Goal: Transaction & Acquisition: Book appointment/travel/reservation

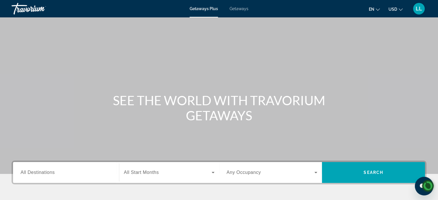
click at [239, 9] on span "Getaways" at bounding box center [239, 8] width 19 height 5
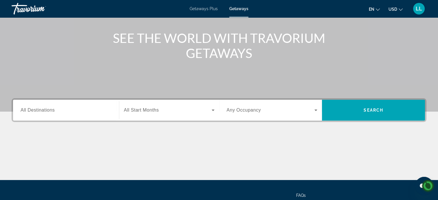
click at [50, 110] on span "All Destinations" at bounding box center [38, 109] width 34 height 5
click at [50, 110] on input "Destination All Destinations" at bounding box center [66, 110] width 91 height 7
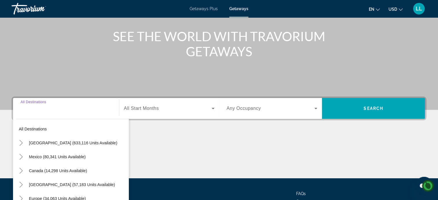
scroll to position [113, 0]
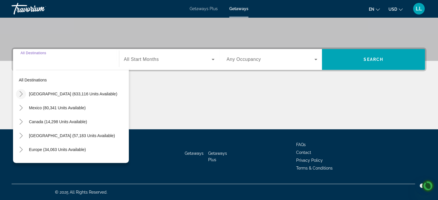
click at [21, 94] on icon "Toggle United States (633,116 units available)" at bounding box center [21, 94] width 6 height 6
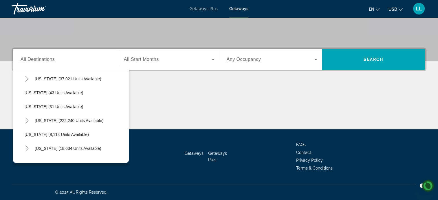
scroll to position [72, 0]
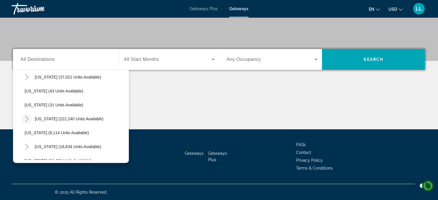
click at [27, 118] on icon "Toggle Florida (222,240 units available)" at bounding box center [27, 119] width 6 height 6
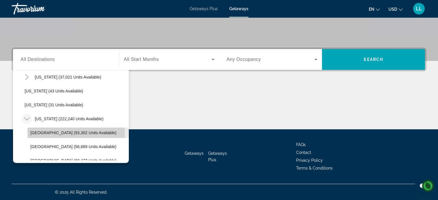
click at [56, 132] on span "[GEOGRAPHIC_DATA] (93,302 units available)" at bounding box center [73, 132] width 86 height 5
type input "**********"
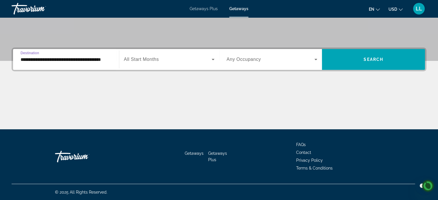
click at [209, 60] on span "Search widget" at bounding box center [168, 59] width 88 height 7
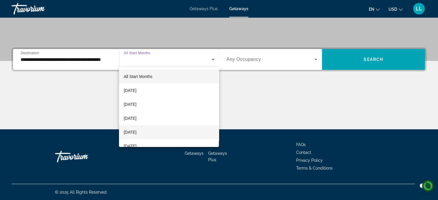
click at [153, 132] on mat-option "[DATE]" at bounding box center [169, 132] width 100 height 14
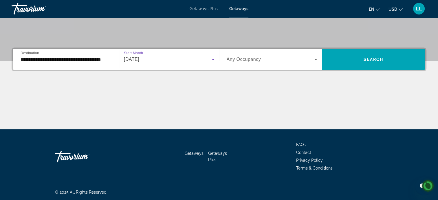
click at [316, 59] on icon "Search widget" at bounding box center [316, 59] width 3 height 1
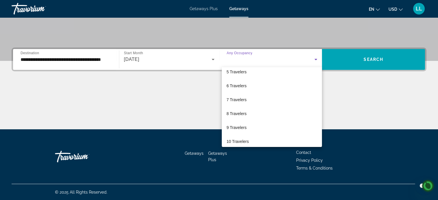
scroll to position [64, 0]
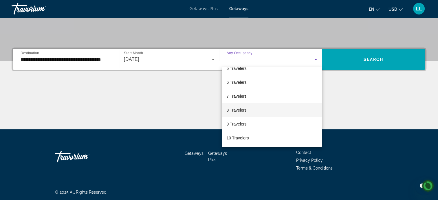
click at [237, 110] on span "8 Travelers" at bounding box center [237, 110] width 20 height 7
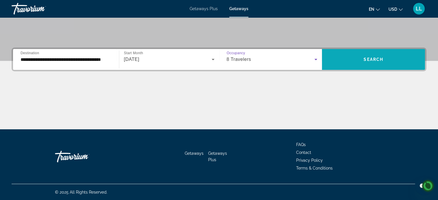
click at [381, 61] on span "Search widget" at bounding box center [373, 59] width 103 height 14
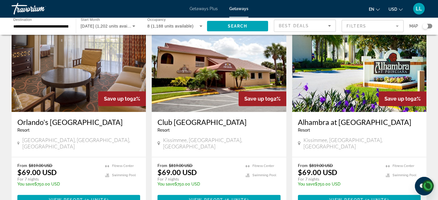
scroll to position [681, 0]
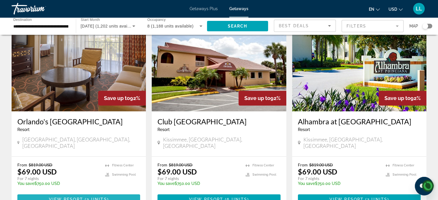
click at [89, 192] on span "Main content" at bounding box center [78, 199] width 123 height 14
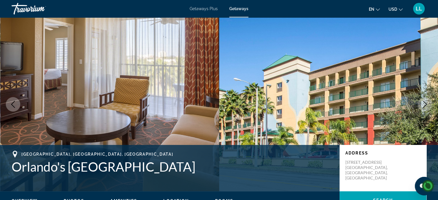
click at [428, 107] on icon "Next image" at bounding box center [425, 104] width 7 height 7
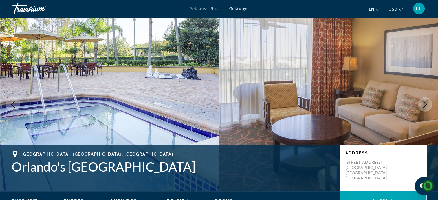
click at [426, 107] on icon "Next image" at bounding box center [425, 104] width 7 height 7
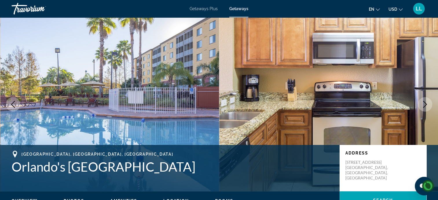
click at [424, 104] on icon "Next image" at bounding box center [425, 104] width 7 height 7
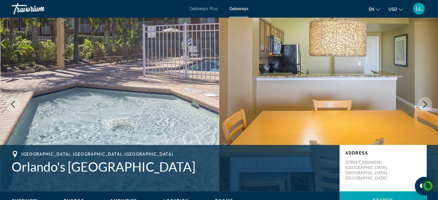
click at [426, 103] on icon "Next image" at bounding box center [426, 104] width 4 height 7
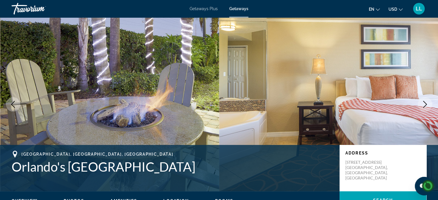
click at [424, 106] on icon "Next image" at bounding box center [425, 104] width 7 height 7
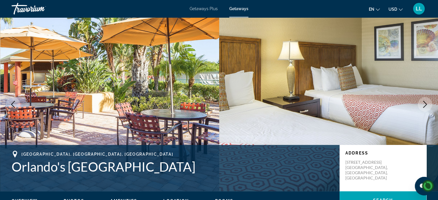
click at [425, 105] on icon "Next image" at bounding box center [425, 104] width 7 height 7
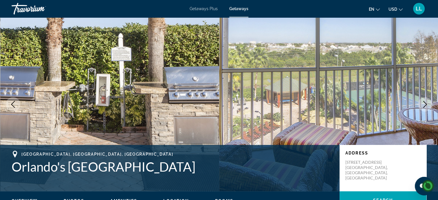
click at [425, 107] on icon "Next image" at bounding box center [425, 104] width 7 height 7
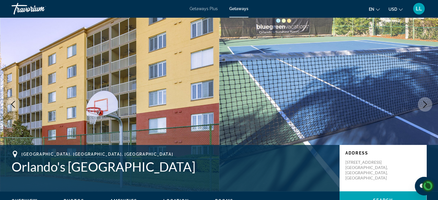
click at [426, 105] on icon "Next image" at bounding box center [426, 104] width 4 height 7
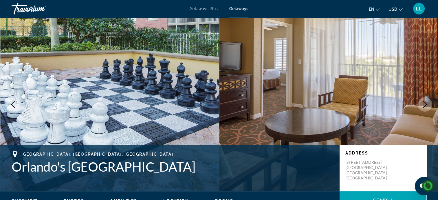
click at [423, 105] on icon "Next image" at bounding box center [425, 104] width 7 height 7
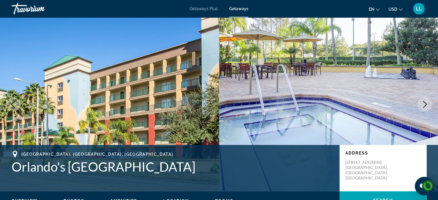
click at [424, 105] on icon "Next image" at bounding box center [425, 104] width 7 height 7
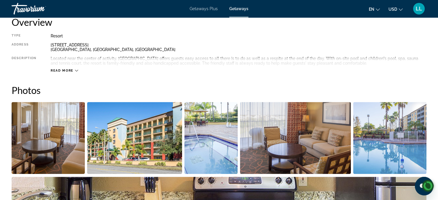
scroll to position [205, 0]
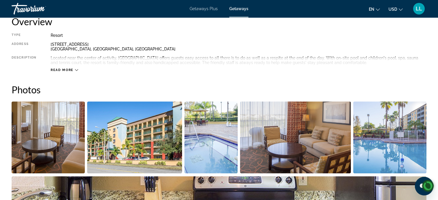
click at [76, 70] on icon "Main content" at bounding box center [76, 70] width 3 height 2
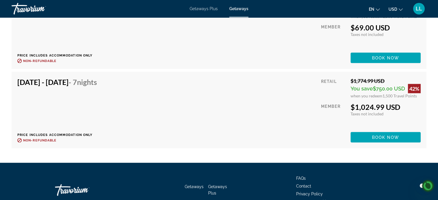
scroll to position [1223, 0]
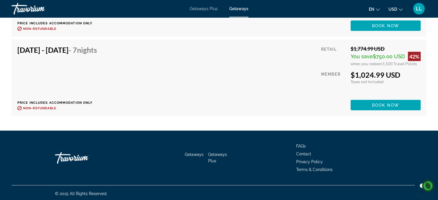
click at [232, 168] on div "Getaways Getaways Plus FAQs Contact Privacy Policy Terms & Conditions" at bounding box center [219, 158] width 415 height 54
click at [251, 106] on div "Dec 19, 2025 - Dec 26, 2025 - 7 Nights Price includes accommodation only Refund…" at bounding box center [219, 77] width 404 height 65
click at [195, 154] on span "Getaways" at bounding box center [194, 154] width 19 height 5
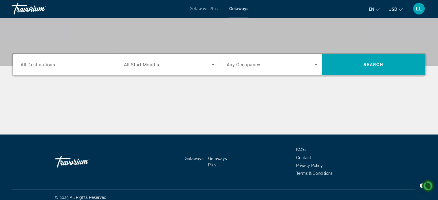
scroll to position [104, 0]
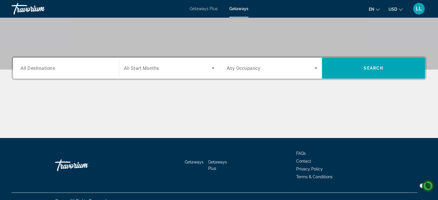
click at [48, 66] on span "All Destinations" at bounding box center [38, 68] width 34 height 6
click at [48, 66] on input "Destination All Destinations" at bounding box center [66, 68] width 91 height 7
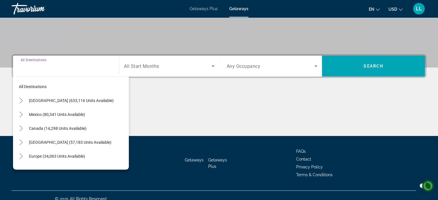
scroll to position [113, 0]
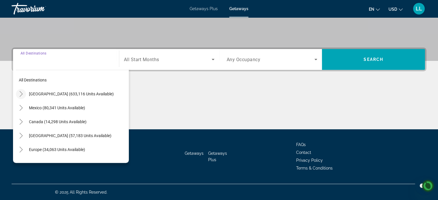
click at [21, 94] on icon "Toggle United States (633,116 units available)" at bounding box center [21, 94] width 6 height 6
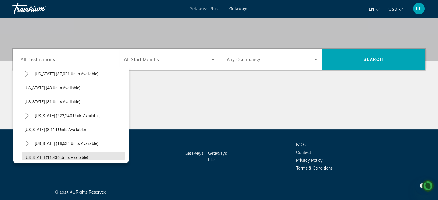
scroll to position [75, 0]
click at [26, 114] on icon "Toggle Florida (222,240 units available)" at bounding box center [26, 116] width 3 height 6
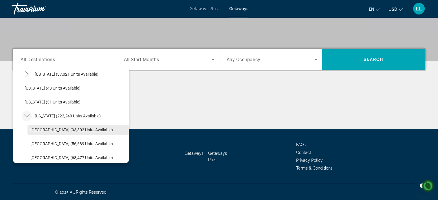
click at [41, 130] on span "[GEOGRAPHIC_DATA] (93,302 units available)" at bounding box center [71, 129] width 83 height 5
type input "**********"
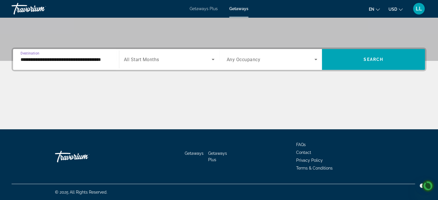
click at [213, 59] on icon "Search widget" at bounding box center [213, 59] width 3 height 1
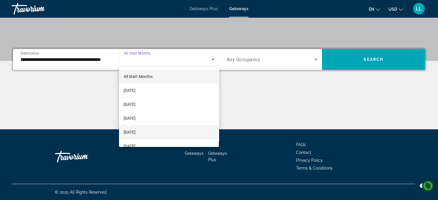
click at [136, 133] on span "[DATE]" at bounding box center [130, 132] width 12 height 7
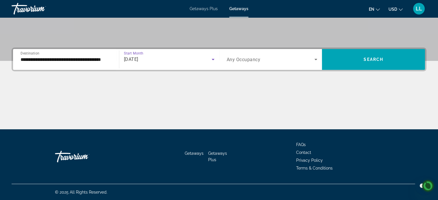
click at [316, 59] on icon "Search widget" at bounding box center [316, 59] width 3 height 1
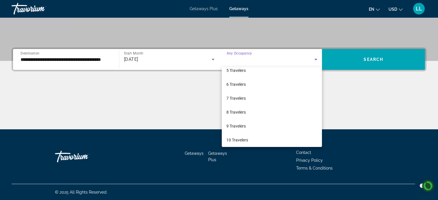
scroll to position [63, 0]
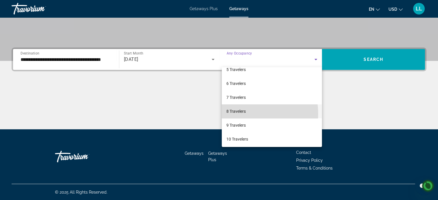
click at [238, 114] on span "8 Travelers" at bounding box center [236, 111] width 19 height 7
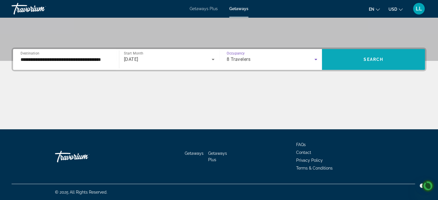
click at [377, 62] on span "Search widget" at bounding box center [373, 59] width 103 height 14
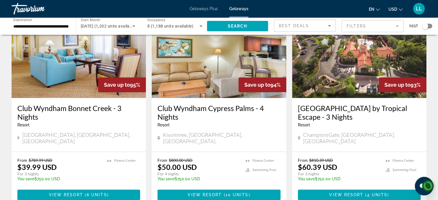
scroll to position [263, 0]
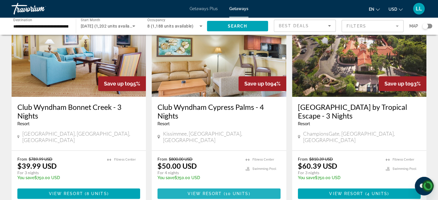
click at [234, 191] on span "10 units" at bounding box center [237, 193] width 23 height 5
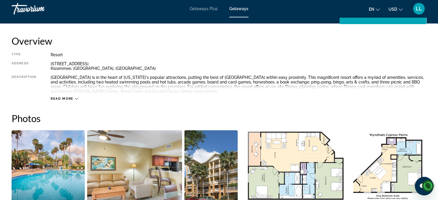
scroll to position [186, 0]
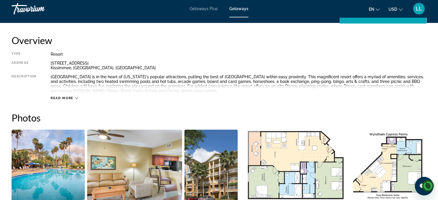
click at [73, 97] on span "Read more" at bounding box center [62, 98] width 23 height 4
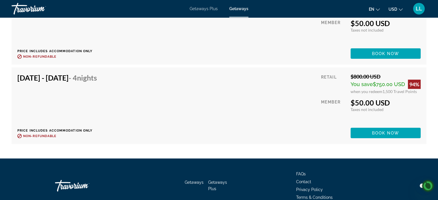
scroll to position [1546, 0]
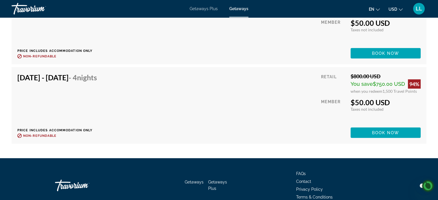
click at [97, 76] on span "Nights" at bounding box center [87, 77] width 20 height 9
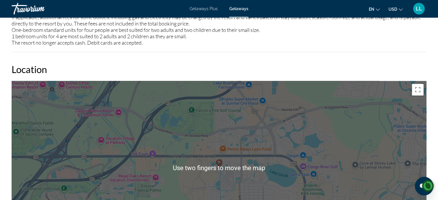
scroll to position [779, 0]
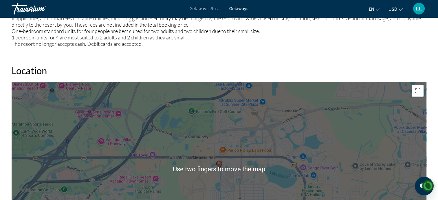
click at [242, 8] on span "Getaways" at bounding box center [238, 8] width 19 height 5
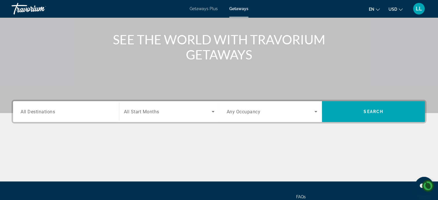
scroll to position [64, 0]
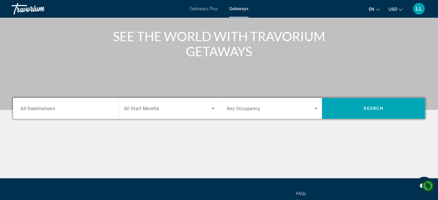
click at [56, 111] on input "Destination All Destinations" at bounding box center [66, 108] width 91 height 7
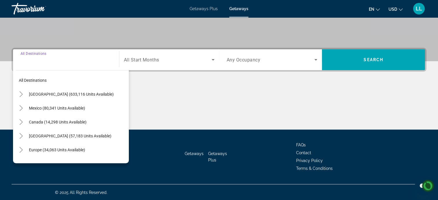
scroll to position [113, 0]
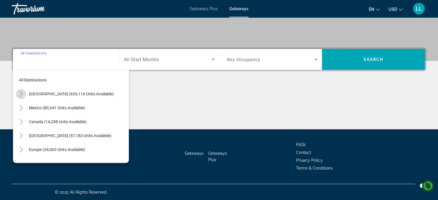
click at [16, 91] on mat-icon "Toggle United States (633,116 units available)" at bounding box center [21, 94] width 10 height 10
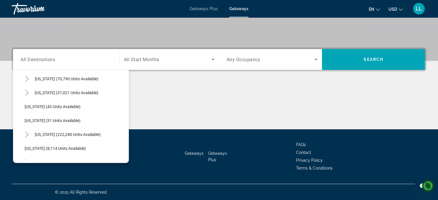
scroll to position [58, 0]
click at [24, 131] on icon "Toggle Florida (222,240 units available)" at bounding box center [27, 134] width 6 height 6
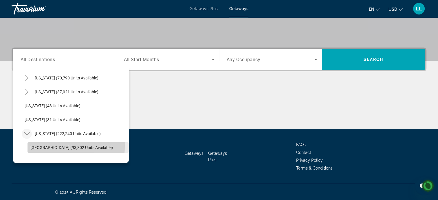
click at [36, 145] on span "[GEOGRAPHIC_DATA] (93,302 units available)" at bounding box center [71, 147] width 83 height 5
type input "**********"
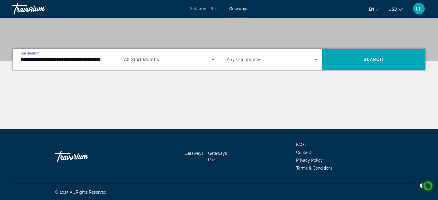
click at [209, 58] on span "Search widget" at bounding box center [168, 59] width 88 height 7
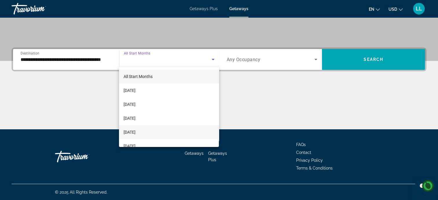
click at [136, 131] on span "[DATE]" at bounding box center [130, 132] width 12 height 7
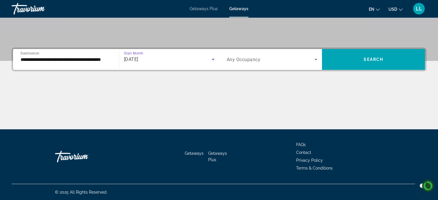
click at [316, 59] on icon "Search widget" at bounding box center [316, 59] width 3 height 1
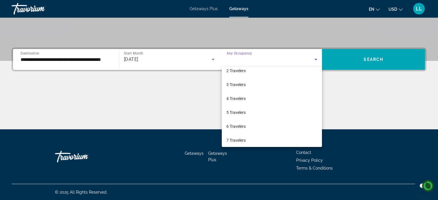
scroll to position [64, 0]
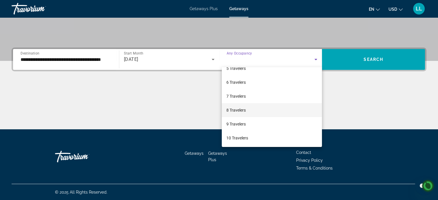
click at [238, 109] on span "8 Travelers" at bounding box center [236, 110] width 19 height 7
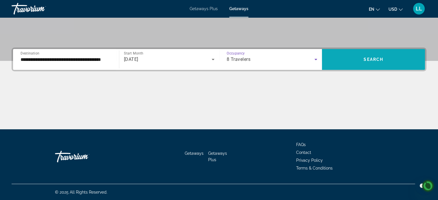
click at [400, 60] on span "Search widget" at bounding box center [373, 59] width 103 height 14
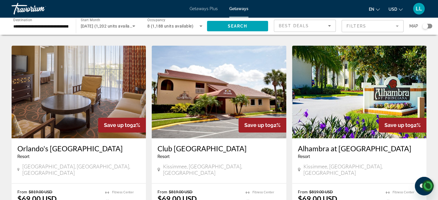
scroll to position [655, 0]
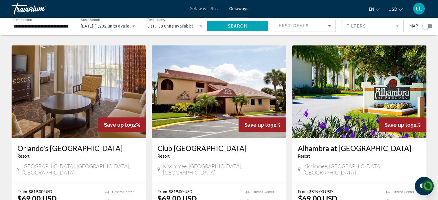
click at [349, 144] on h3 "Alhambra at [GEOGRAPHIC_DATA]" at bounding box center [359, 148] width 123 height 9
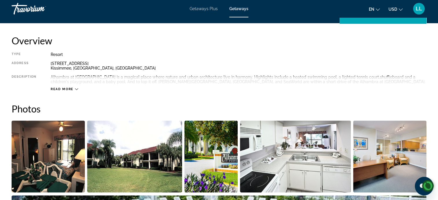
scroll to position [187, 0]
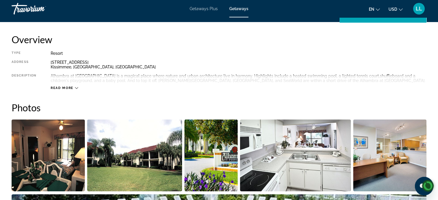
click at [64, 88] on span "Read more" at bounding box center [62, 88] width 23 height 4
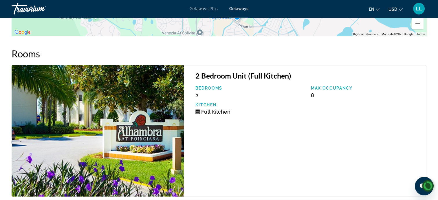
scroll to position [1084, 0]
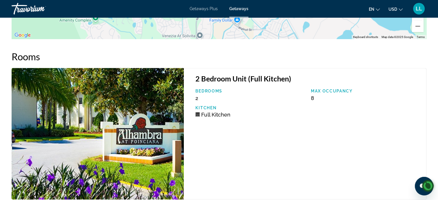
click at [257, 136] on div "2 Bedroom Unit (Full Kitchen) Bedrooms 2 Max Occupancy 8 Kitchen Full Kitchen" at bounding box center [305, 134] width 243 height 132
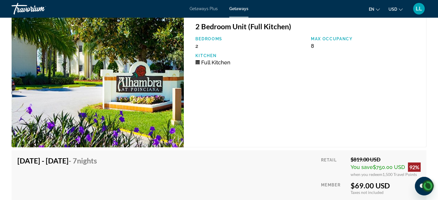
scroll to position [1136, 0]
click at [97, 160] on h4 "Dec 13, 2025 - Dec 20, 2025 - 7 Nights" at bounding box center [57, 160] width 80 height 9
click at [97, 160] on span "Nights" at bounding box center [87, 160] width 20 height 9
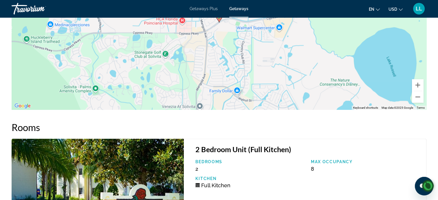
scroll to position [1008, 0]
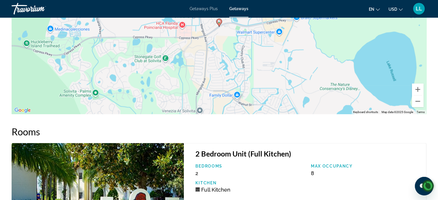
click at [172, 24] on div "To activate drag with keyboard, press Alt + Enter. Once in keyboard drag state,…" at bounding box center [219, 27] width 415 height 174
drag, startPoint x: 129, startPoint y: 160, endPoint x: 172, endPoint y: 24, distance: 141.8
click at [172, 24] on div "To activate drag with keyboard, press Alt + Enter. Once in keyboard drag state,…" at bounding box center [219, 27] width 415 height 174
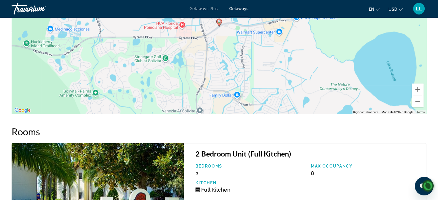
click at [172, 24] on div "To activate drag with keyboard, press Alt + Enter. Once in keyboard drag state,…" at bounding box center [219, 27] width 415 height 174
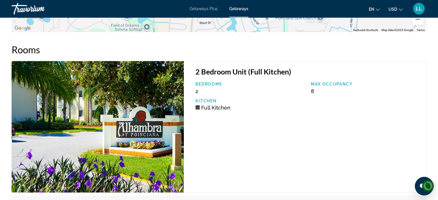
scroll to position [1084, 0]
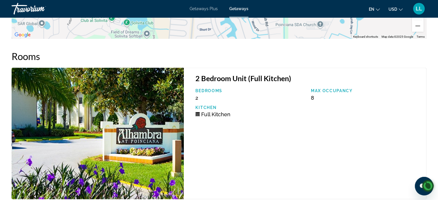
click at [259, 74] on h3 "2 Bedroom Unit (Full Kitchen)" at bounding box center [308, 78] width 225 height 9
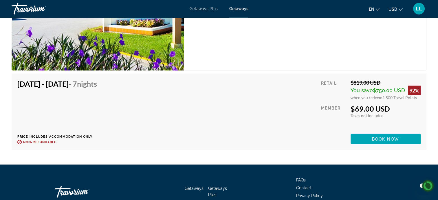
scroll to position [1209, 0]
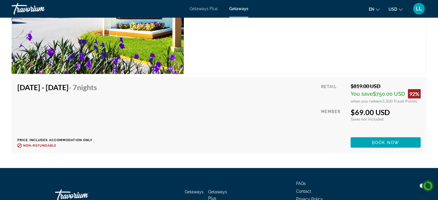
click at [133, 64] on img "Main content" at bounding box center [98, 9] width 172 height 132
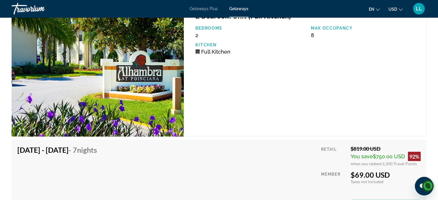
scroll to position [1148, 0]
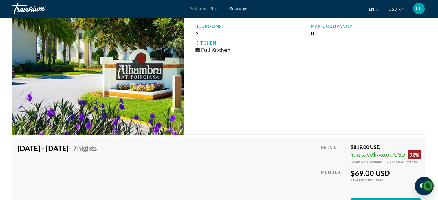
click at [150, 73] on img "Main content" at bounding box center [98, 69] width 172 height 132
click at [149, 72] on img "Main content" at bounding box center [98, 69] width 172 height 132
click at [144, 94] on img "Main content" at bounding box center [98, 69] width 172 height 132
click at [384, 152] on span "$750.00 USD" at bounding box center [389, 155] width 32 height 6
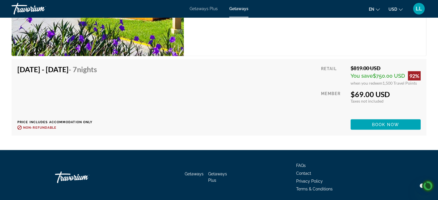
scroll to position [1229, 0]
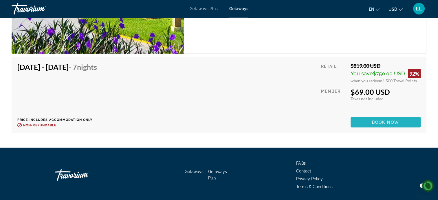
click at [367, 121] on span "Main content" at bounding box center [386, 122] width 70 height 14
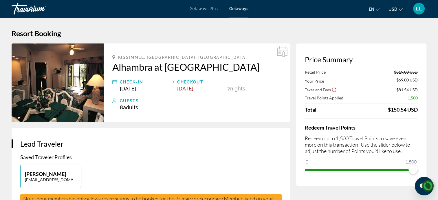
scroll to position [175, 0]
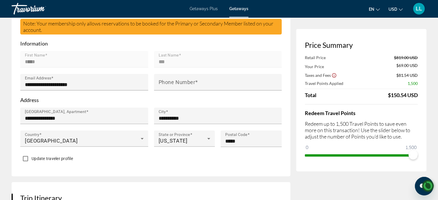
click at [110, 99] on p "Address" at bounding box center [151, 100] width 262 height 6
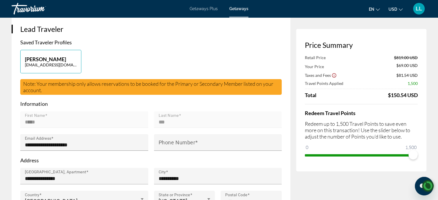
scroll to position [77, 0]
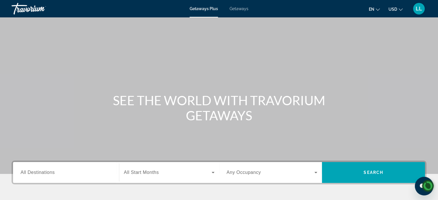
click at [43, 172] on span "All Destinations" at bounding box center [38, 172] width 34 height 5
click at [43, 172] on input "Destination All Destinations" at bounding box center [66, 172] width 91 height 7
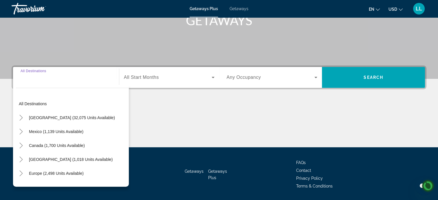
scroll to position [113, 0]
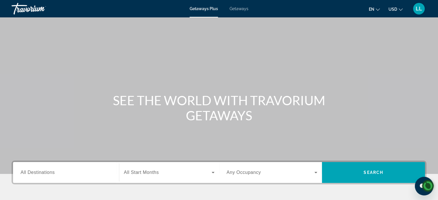
click at [240, 8] on span "Getaways" at bounding box center [239, 8] width 19 height 5
click at [29, 172] on span "All Destinations" at bounding box center [38, 172] width 34 height 5
click at [29, 172] on input "Destination All Destinations" at bounding box center [66, 172] width 91 height 7
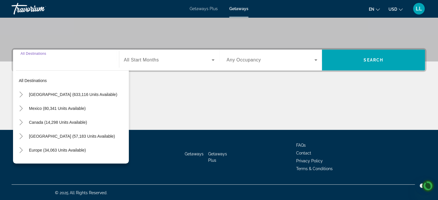
scroll to position [113, 0]
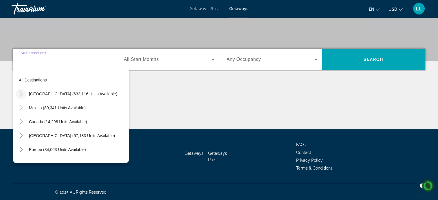
click at [16, 92] on mat-icon "Toggle United States (633,116 units available)" at bounding box center [21, 94] width 10 height 10
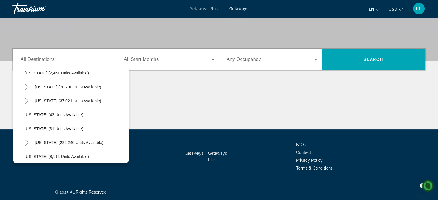
scroll to position [53, 0]
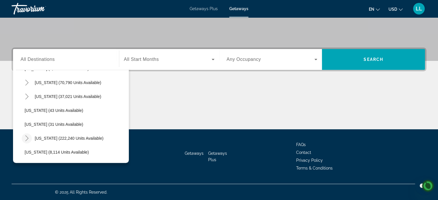
click at [24, 138] on icon "Toggle Florida (222,240 units available)" at bounding box center [27, 138] width 6 height 6
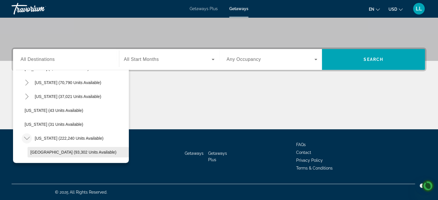
click at [35, 152] on span "[GEOGRAPHIC_DATA] (93,302 units available)" at bounding box center [73, 152] width 86 height 5
type input "**********"
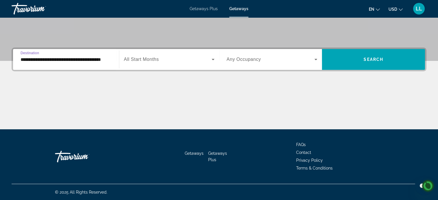
click at [213, 61] on icon "Search widget" at bounding box center [213, 59] width 7 height 7
click at [213, 59] on icon "Search widget" at bounding box center [213, 59] width 3 height 1
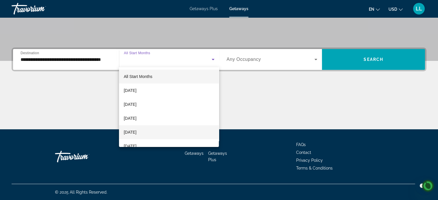
click at [136, 130] on span "[DATE]" at bounding box center [130, 132] width 13 height 7
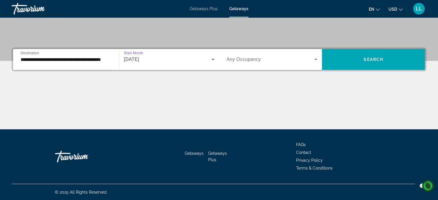
click at [316, 59] on icon "Search widget" at bounding box center [316, 59] width 3 height 1
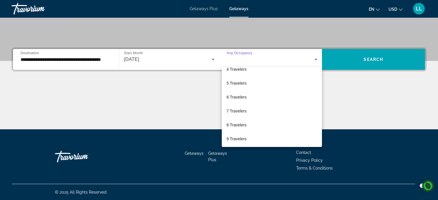
scroll to position [64, 0]
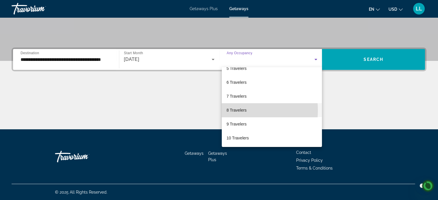
click at [234, 110] on span "8 Travelers" at bounding box center [237, 110] width 20 height 7
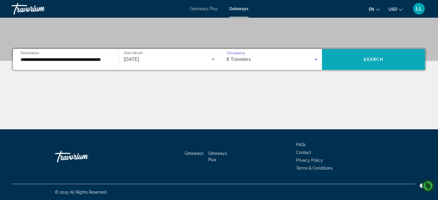
click at [371, 56] on span "Search widget" at bounding box center [373, 59] width 103 height 14
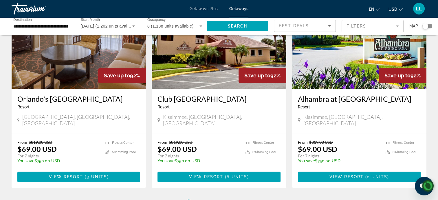
scroll to position [704, 0]
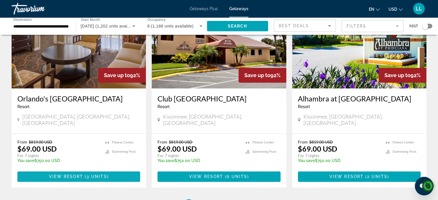
click at [101, 169] on span "Main content" at bounding box center [78, 176] width 123 height 14
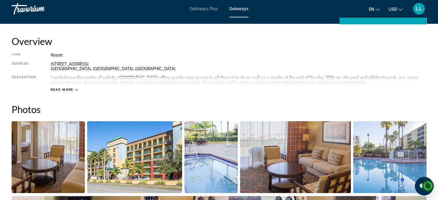
scroll to position [186, 0]
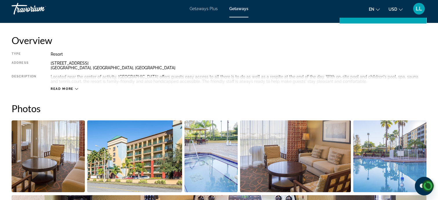
click at [76, 88] on icon "Main content" at bounding box center [76, 88] width 3 height 3
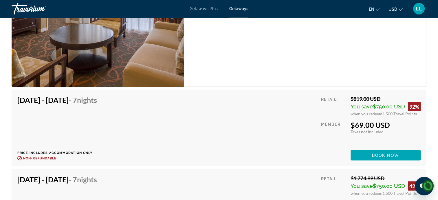
scroll to position [1084, 0]
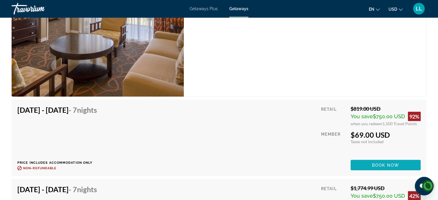
click at [377, 163] on span "Book now" at bounding box center [386, 165] width 28 height 5
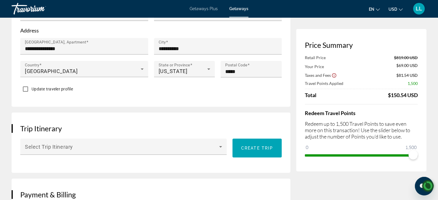
scroll to position [245, 0]
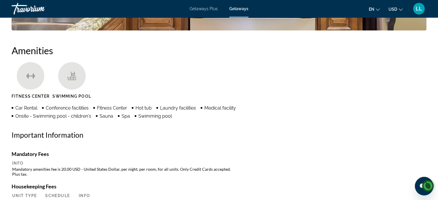
scroll to position [416, 0]
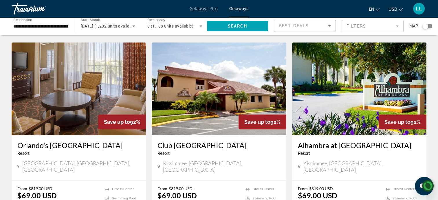
scroll to position [663, 0]
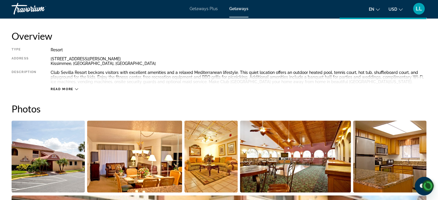
scroll to position [196, 0]
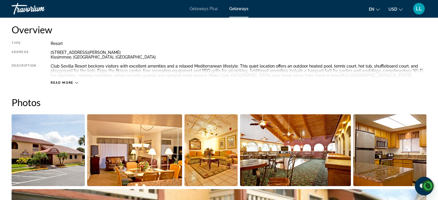
click at [68, 83] on span "Read more" at bounding box center [62, 83] width 23 height 4
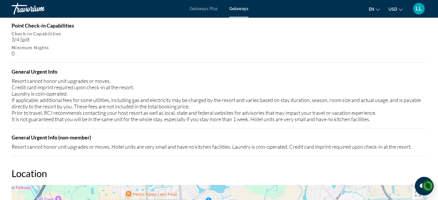
scroll to position [695, 0]
click at [3, 0] on mat-toolbar "Getaways Plus Getaways en English Español Français Italiano Português русский U…" at bounding box center [219, 8] width 438 height 17
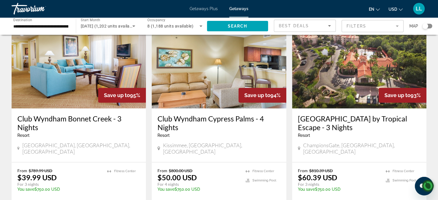
scroll to position [264, 0]
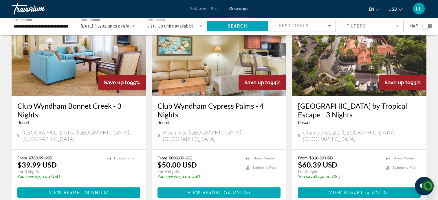
click at [218, 185] on span "Main content" at bounding box center [219, 192] width 123 height 14
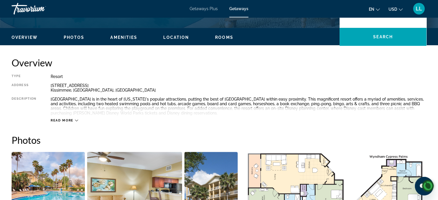
scroll to position [166, 0]
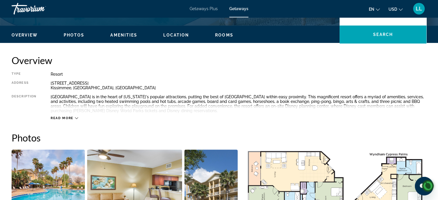
click at [67, 116] on span "Read more" at bounding box center [62, 118] width 23 height 4
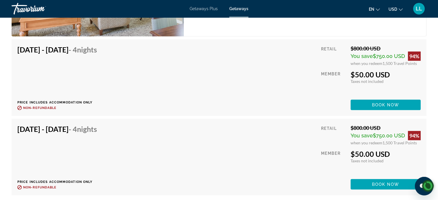
scroll to position [1495, 0]
click at [389, 183] on span "Book now" at bounding box center [386, 184] width 28 height 5
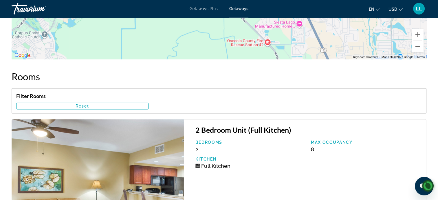
scroll to position [973, 0]
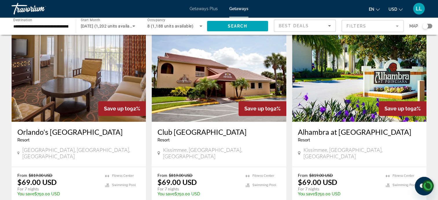
scroll to position [671, 0]
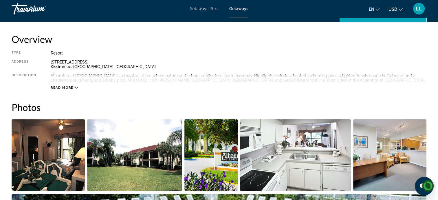
scroll to position [190, 0]
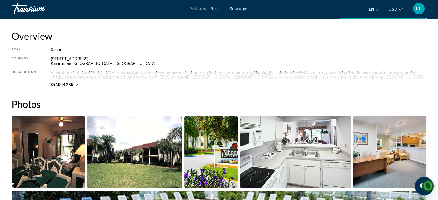
click at [68, 85] on span "Read more" at bounding box center [62, 85] width 23 height 4
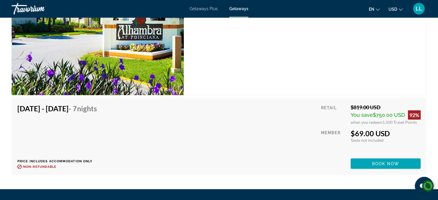
scroll to position [1182, 0]
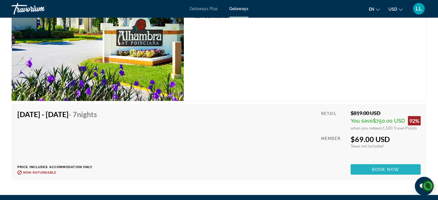
click at [379, 167] on span "Book now" at bounding box center [386, 169] width 28 height 5
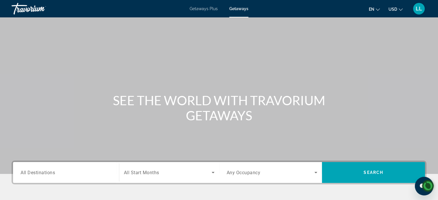
click at [90, 173] on input "Destination All Destinations" at bounding box center [66, 172] width 91 height 7
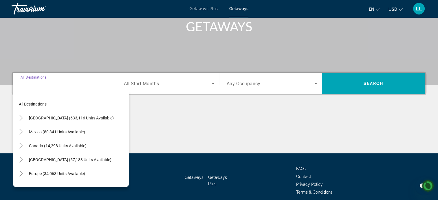
scroll to position [113, 0]
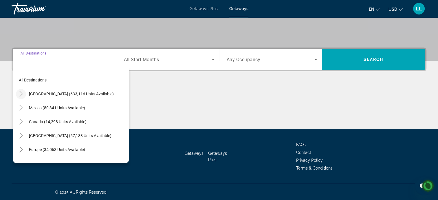
click at [20, 91] on icon "Toggle United States (633,116 units available)" at bounding box center [20, 94] width 3 height 6
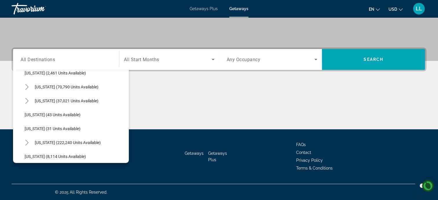
scroll to position [50, 0]
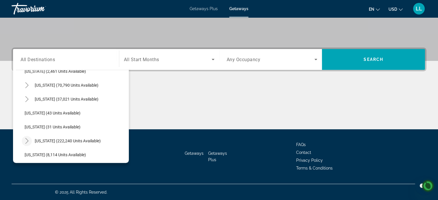
click at [27, 141] on icon "Toggle Florida (222,240 units available)" at bounding box center [26, 141] width 3 height 6
click at [46, 156] on span "[GEOGRAPHIC_DATA] (93,302 units available)" at bounding box center [71, 154] width 83 height 5
type input "**********"
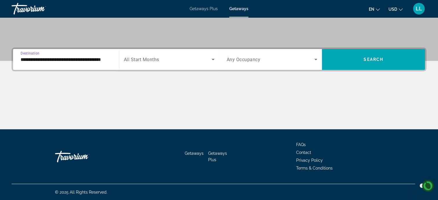
click at [207, 61] on span "Search widget" at bounding box center [168, 59] width 88 height 7
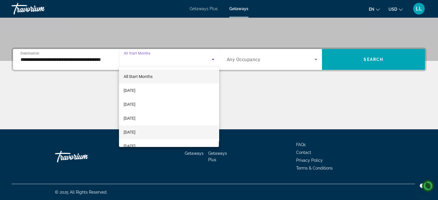
click at [148, 136] on mat-option "[DATE]" at bounding box center [169, 132] width 100 height 14
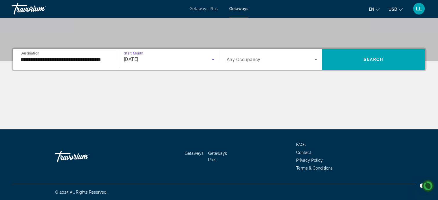
click at [316, 59] on icon "Search widget" at bounding box center [316, 59] width 3 height 1
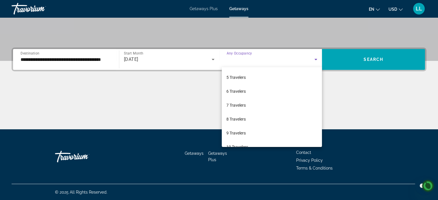
scroll to position [64, 0]
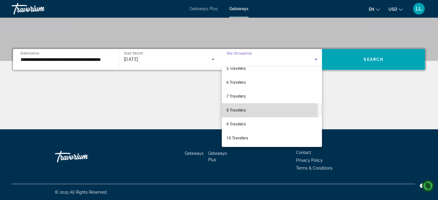
click at [235, 110] on span "8 Travelers" at bounding box center [236, 110] width 19 height 7
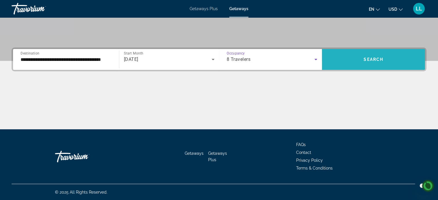
click at [379, 60] on span "Search" at bounding box center [374, 59] width 20 height 5
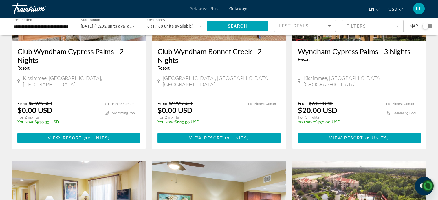
scroll to position [108, 0]
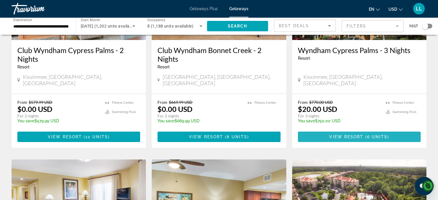
click at [355, 133] on span "Main content" at bounding box center [359, 137] width 123 height 14
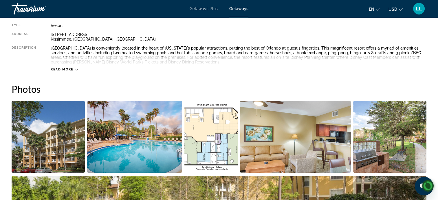
scroll to position [215, 0]
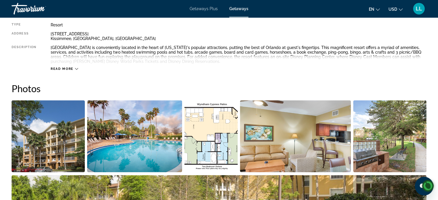
click at [70, 69] on span "Read more" at bounding box center [62, 69] width 23 height 4
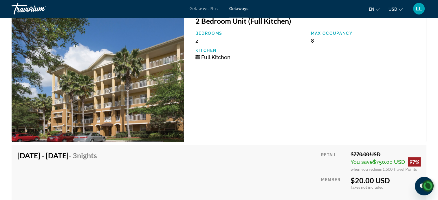
scroll to position [1057, 0]
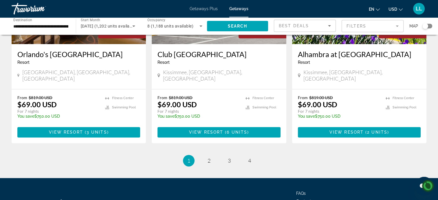
scroll to position [763, 0]
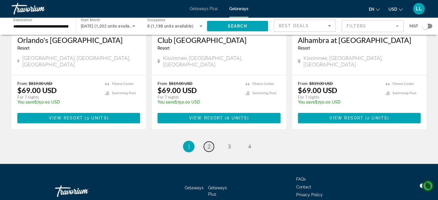
click at [209, 143] on span "2" at bounding box center [209, 146] width 3 height 6
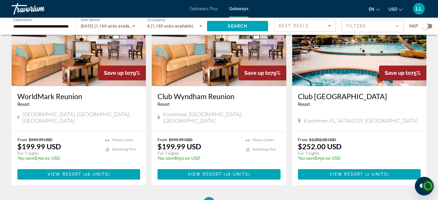
scroll to position [745, 0]
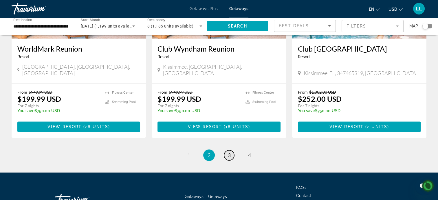
click at [229, 152] on span "3" at bounding box center [229, 155] width 3 height 6
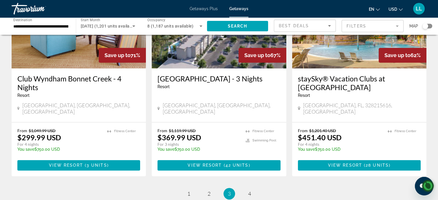
scroll to position [699, 0]
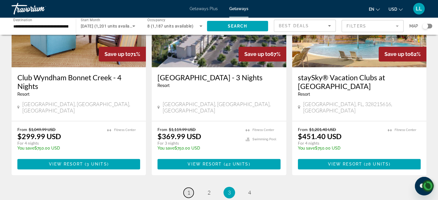
click at [189, 189] on span "1" at bounding box center [188, 192] width 3 height 6
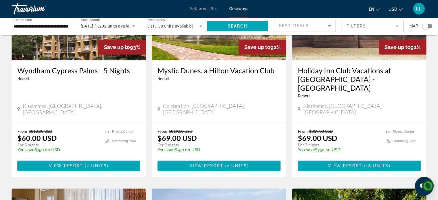
scroll to position [505, 0]
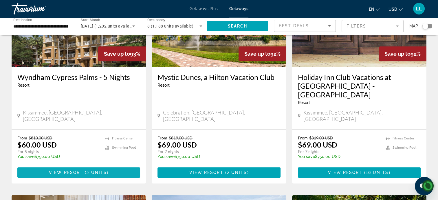
click at [96, 170] on span "2 units" at bounding box center [97, 172] width 20 height 5
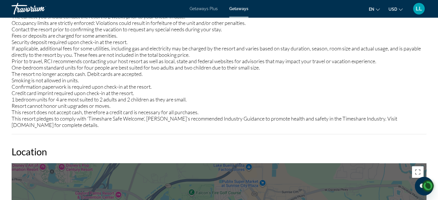
scroll to position [702, 0]
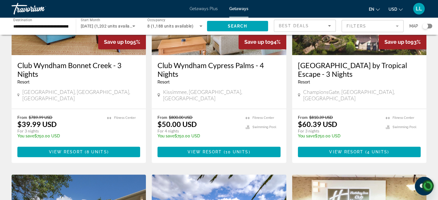
scroll to position [303, 0]
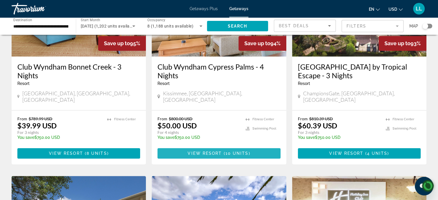
click at [225, 151] on span "( 10 units )" at bounding box center [236, 153] width 28 height 5
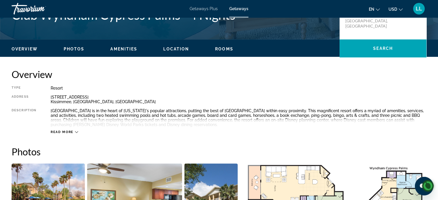
scroll to position [159, 0]
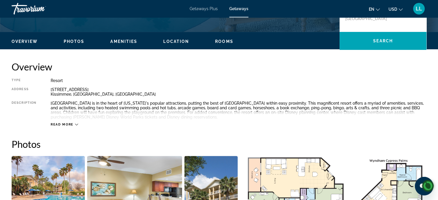
click at [69, 125] on span "Read more" at bounding box center [62, 125] width 23 height 4
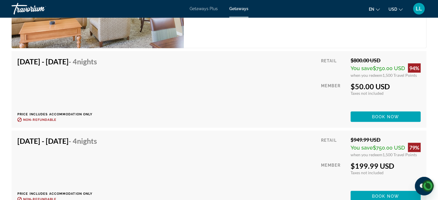
scroll to position [1179, 0]
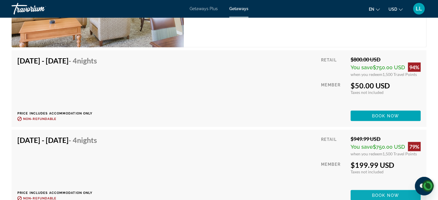
click at [378, 195] on span "Book now" at bounding box center [386, 195] width 28 height 5
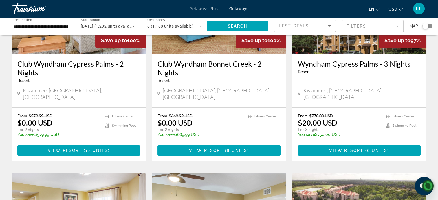
scroll to position [96, 0]
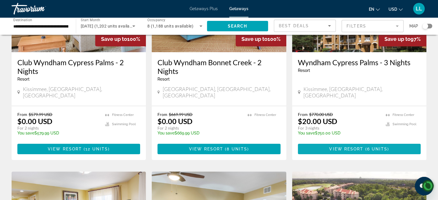
click at [358, 147] on span "View Resort" at bounding box center [346, 149] width 34 height 5
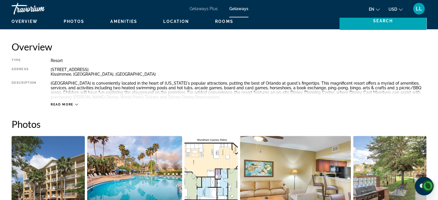
scroll to position [180, 0]
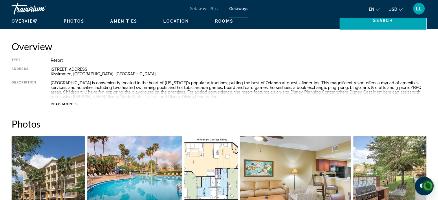
click at [70, 105] on span "Read more" at bounding box center [62, 104] width 23 height 4
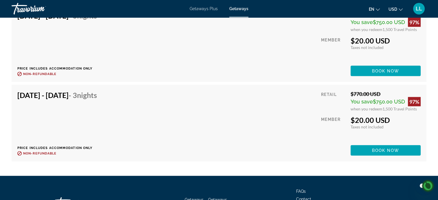
scroll to position [1278, 0]
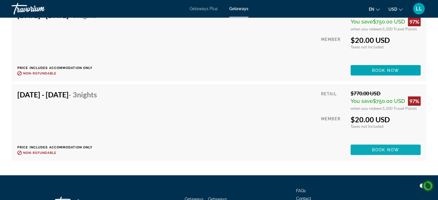
click at [387, 147] on span "Book now" at bounding box center [386, 149] width 28 height 5
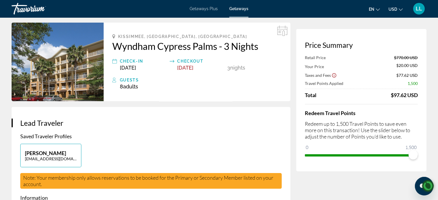
scroll to position [21, 0]
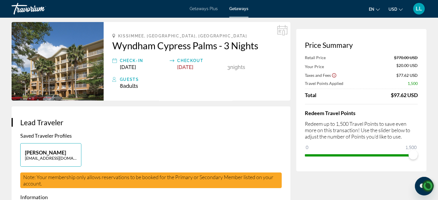
click at [123, 83] on span "8 Adult Adults" at bounding box center [129, 86] width 18 height 6
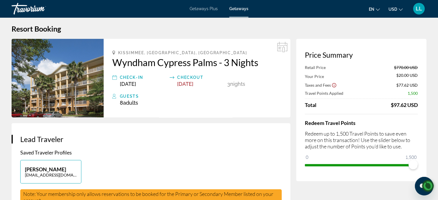
scroll to position [0, 0]
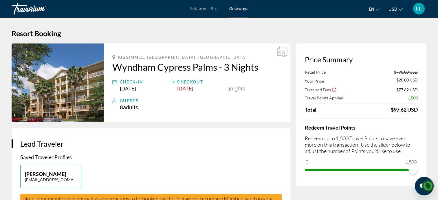
click at [75, 85] on img "Main content" at bounding box center [58, 82] width 92 height 79
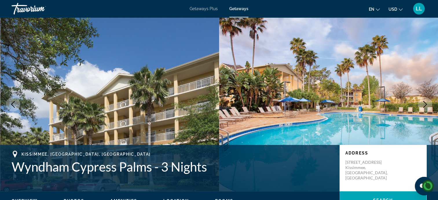
click at [430, 105] on button "Next image" at bounding box center [425, 104] width 14 height 14
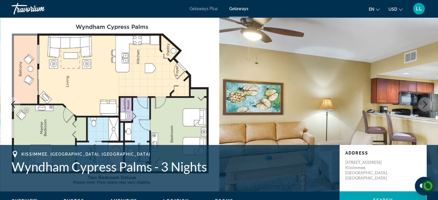
click at [425, 108] on button "Next image" at bounding box center [425, 104] width 14 height 14
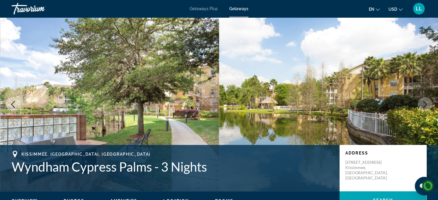
click at [423, 108] on button "Next image" at bounding box center [425, 104] width 14 height 14
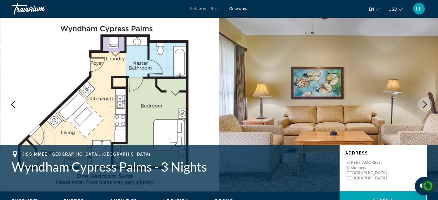
click at [422, 106] on icon "Next image" at bounding box center [425, 104] width 7 height 7
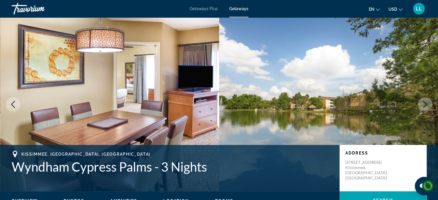
click at [424, 109] on button "Next image" at bounding box center [425, 104] width 14 height 14
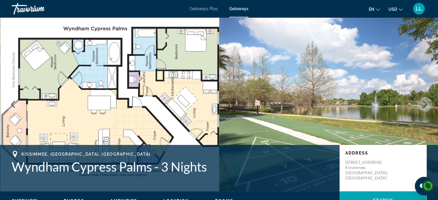
click at [426, 104] on icon "Next image" at bounding box center [426, 104] width 4 height 7
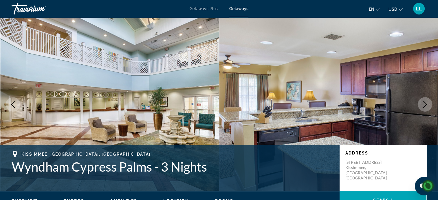
click at [427, 105] on icon "Next image" at bounding box center [425, 104] width 7 height 7
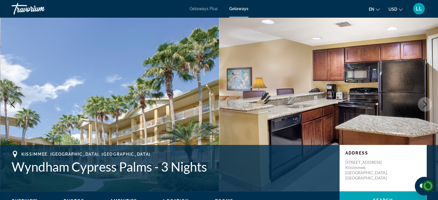
click at [425, 106] on icon "Next image" at bounding box center [426, 104] width 4 height 7
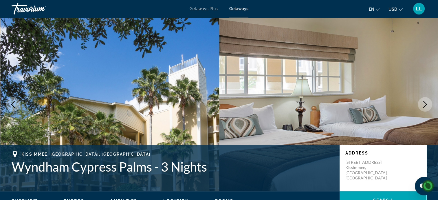
click at [426, 105] on icon "Next image" at bounding box center [425, 104] width 7 height 7
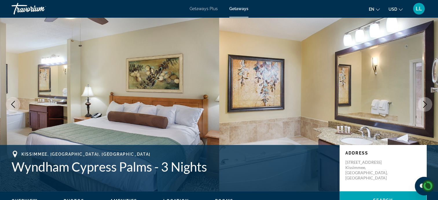
click at [426, 105] on icon "Next image" at bounding box center [425, 104] width 7 height 7
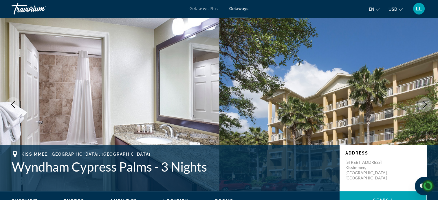
click at [426, 107] on icon "Next image" at bounding box center [425, 104] width 7 height 7
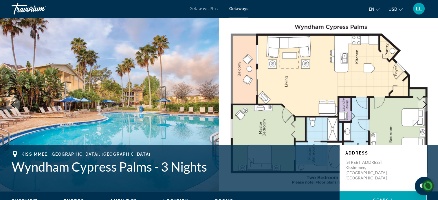
click at [422, 103] on icon "Next image" at bounding box center [425, 104] width 7 height 7
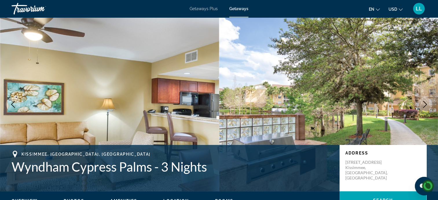
click at [401, 128] on img "Main content" at bounding box center [328, 104] width 219 height 174
click at [398, 125] on img "Main content" at bounding box center [328, 104] width 219 height 174
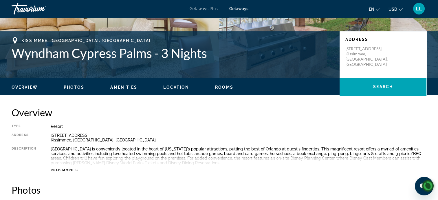
scroll to position [117, 0]
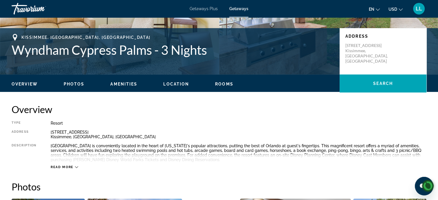
click at [61, 167] on span "Read more" at bounding box center [62, 167] width 23 height 4
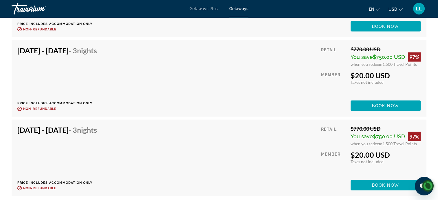
scroll to position [1243, 0]
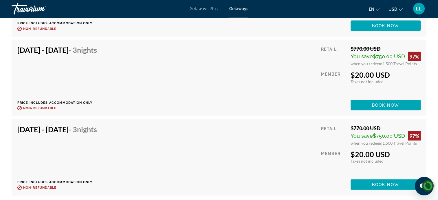
click at [11, 0] on mat-toolbar "Getaways Plus Getaways en English Español Français Italiano Português русский U…" at bounding box center [219, 8] width 438 height 17
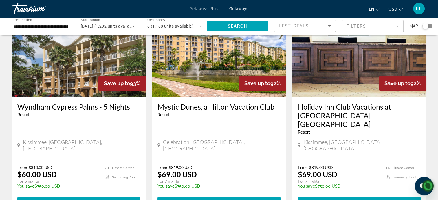
scroll to position [476, 0]
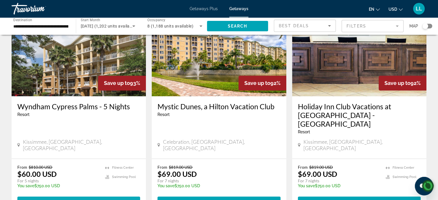
click at [86, 199] on span "( 2 units )" at bounding box center [95, 201] width 25 height 5
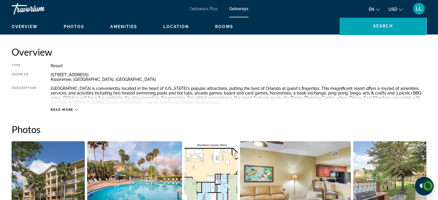
scroll to position [175, 0]
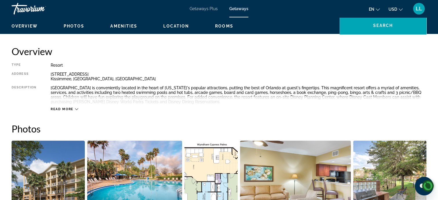
click at [68, 110] on span "Read more" at bounding box center [62, 109] width 23 height 4
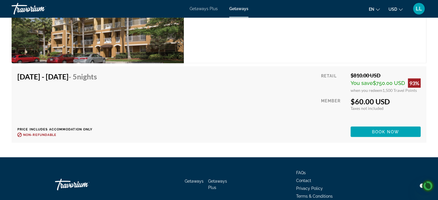
scroll to position [1164, 0]
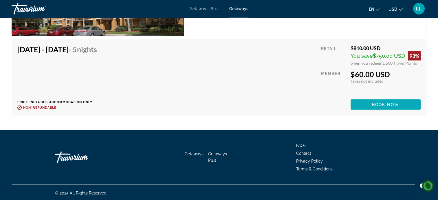
click at [378, 103] on span "Book now" at bounding box center [386, 104] width 28 height 5
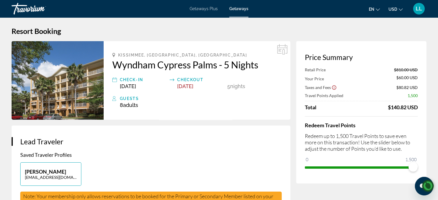
scroll to position [2, 0]
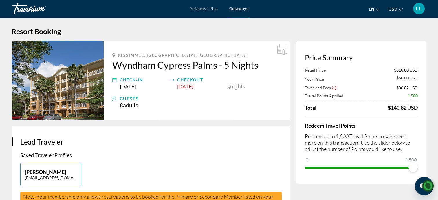
click at [204, 34] on h1 "Resort Booking" at bounding box center [219, 31] width 415 height 9
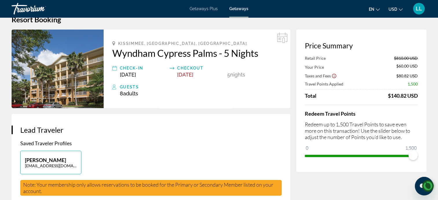
scroll to position [10, 0]
